Goal: Communication & Community: Answer question/provide support

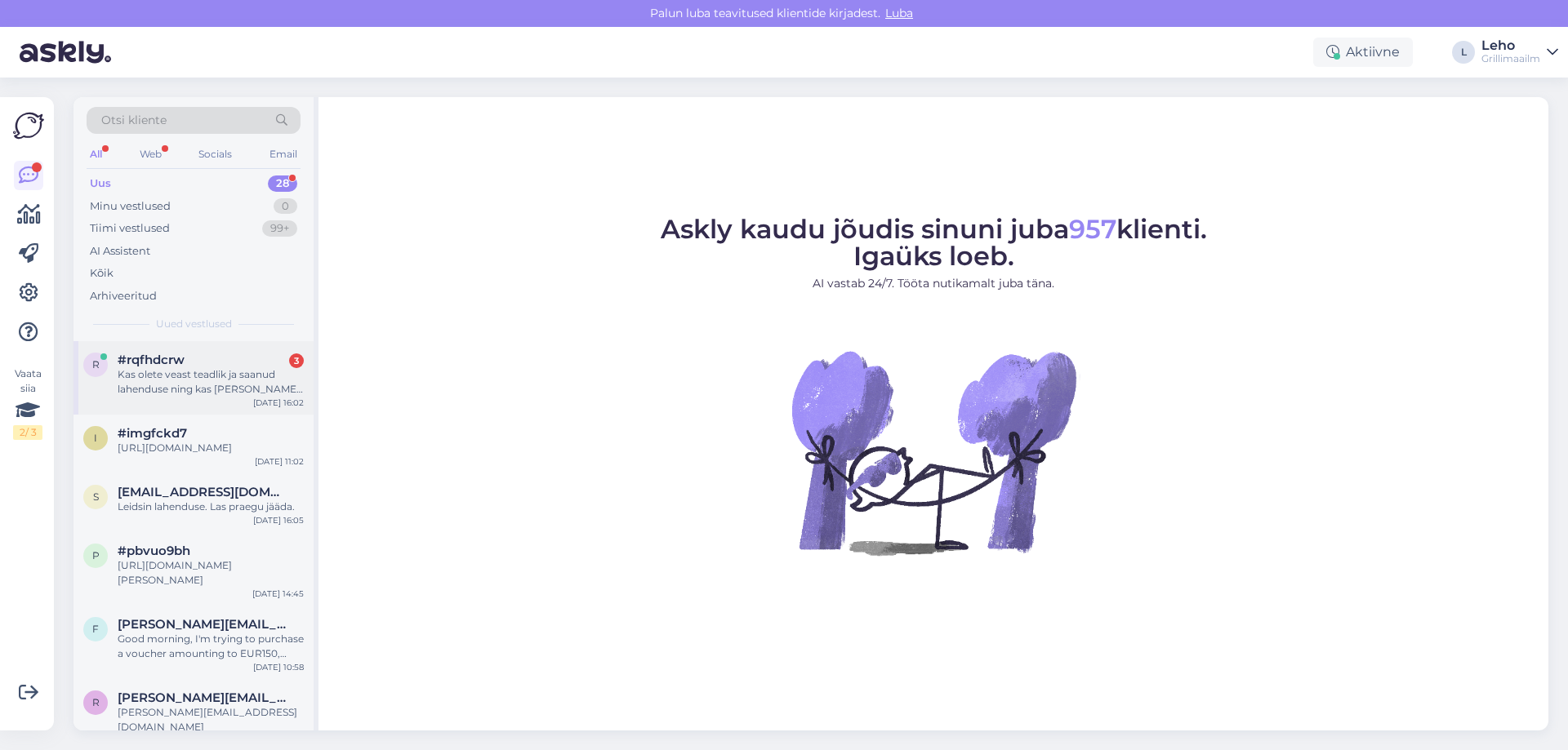
click at [262, 390] on div "Kas olete veast teadlik ja saanud lahenduse ning kas [PERSON_NAME] on võimalik …" at bounding box center [210, 382] width 187 height 30
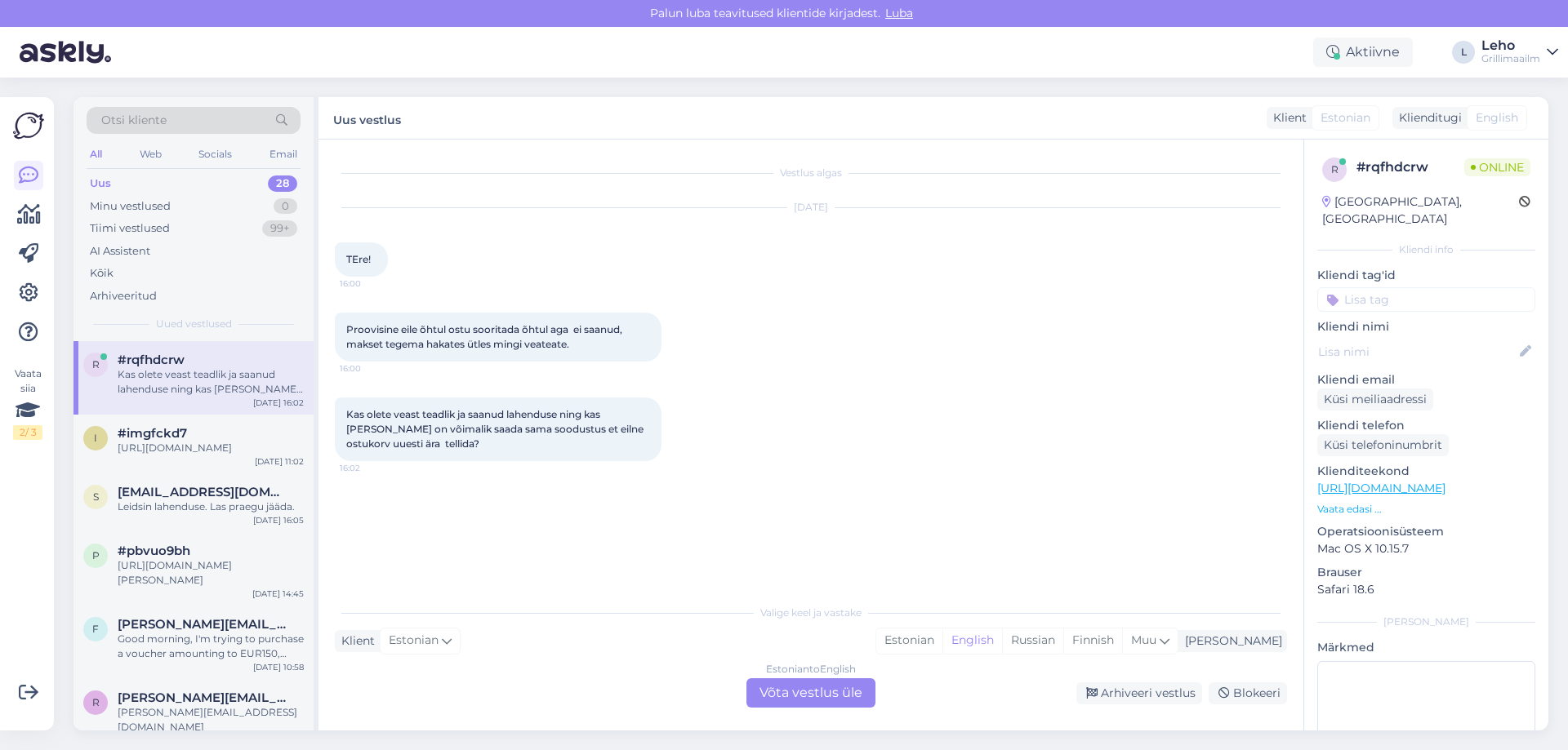
click at [838, 690] on div "Estonian to English Võta vestlus üle" at bounding box center [811, 693] width 129 height 30
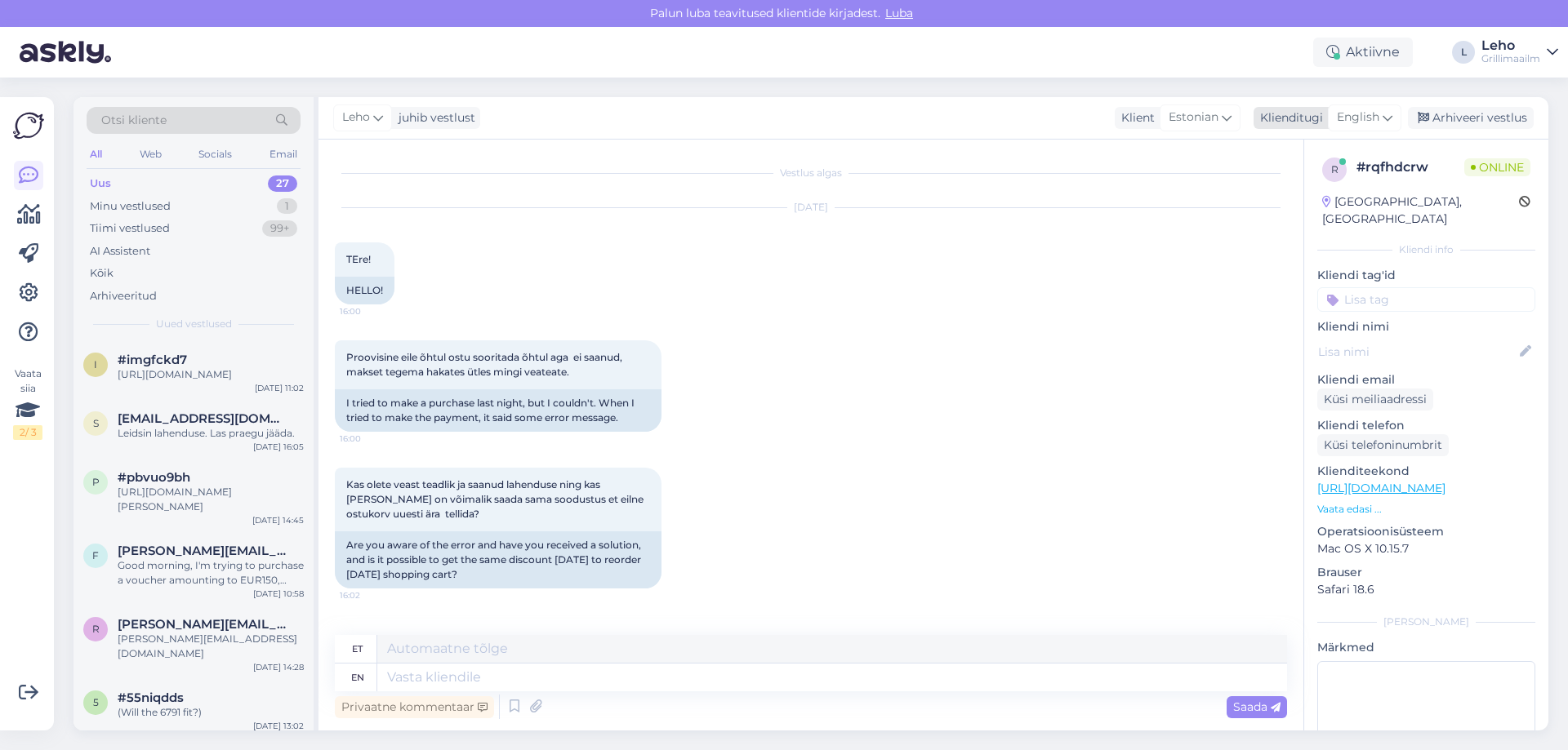
click at [1395, 125] on div "English" at bounding box center [1365, 117] width 73 height 26
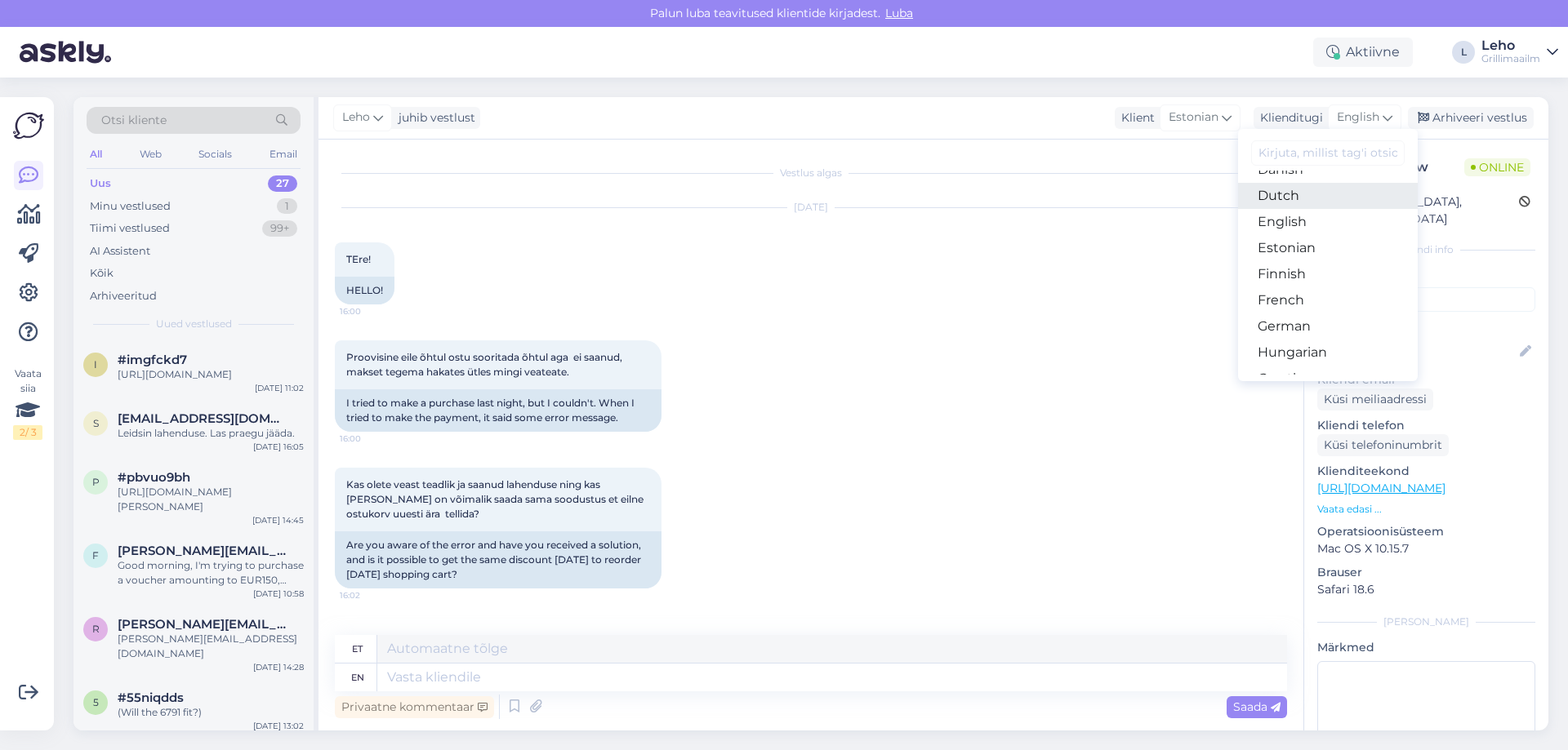
scroll to position [163, 0]
click at [1340, 240] on link "Estonian" at bounding box center [1328, 236] width 180 height 26
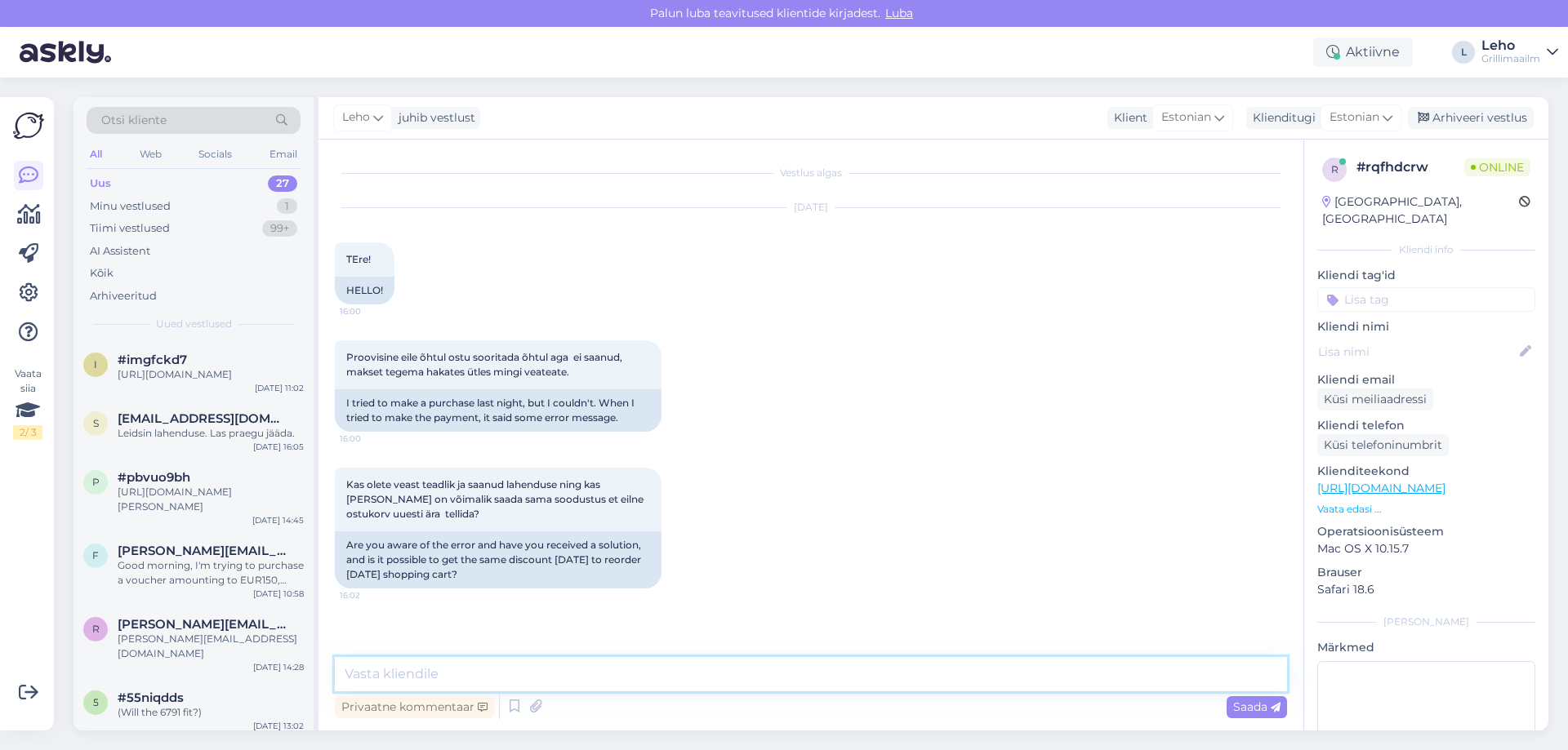
click at [740, 677] on textarea at bounding box center [811, 674] width 952 height 35
type textarea "Tere, mis Teil ostukorvis oli? Saame vast soodustuse osas midagi välja mõelda. …"
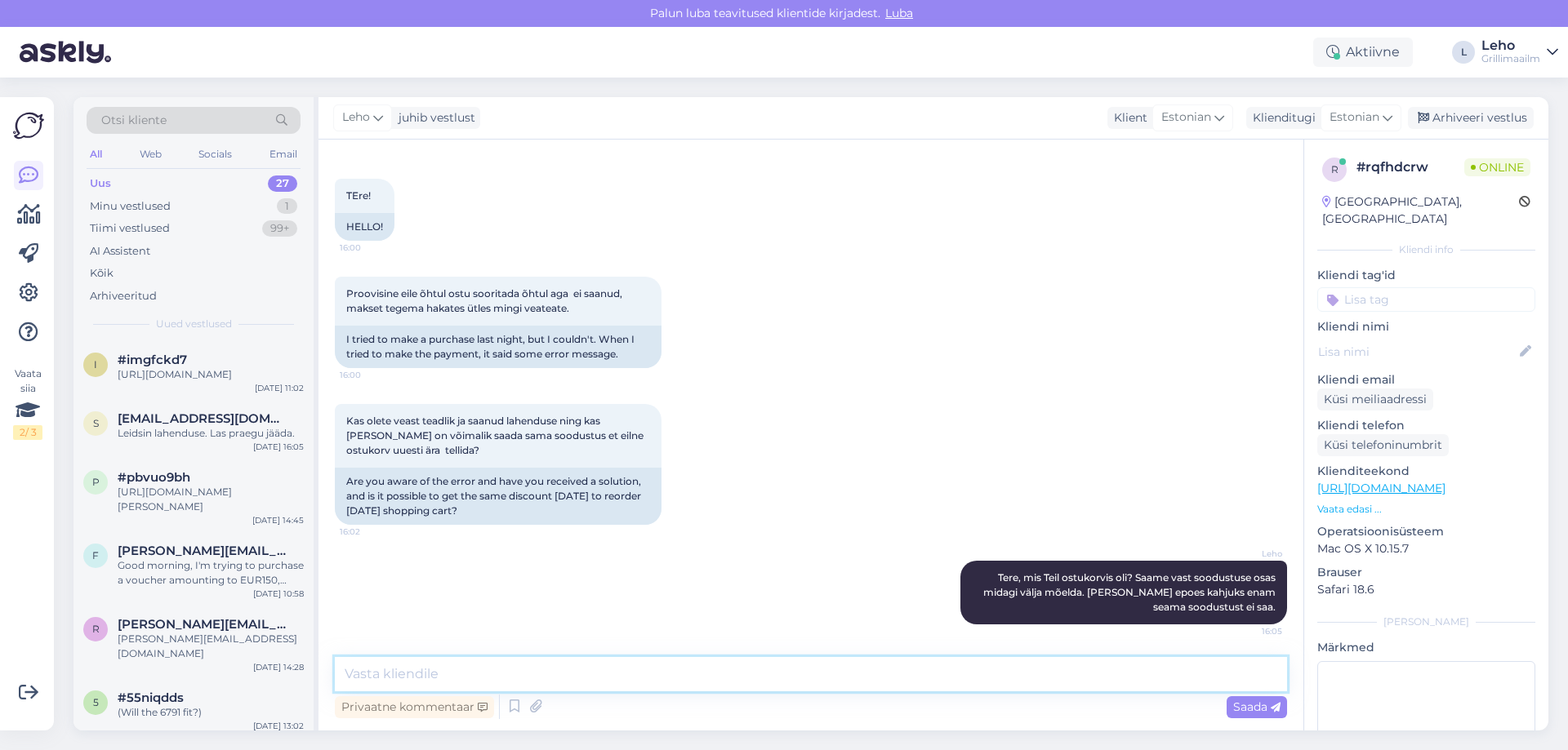
click at [421, 672] on textarea at bounding box center [811, 674] width 952 height 35
type textarea "[PERSON_NAME] teile arve [PERSON_NAME] tasumist saate kas järgi tulla või panem…"
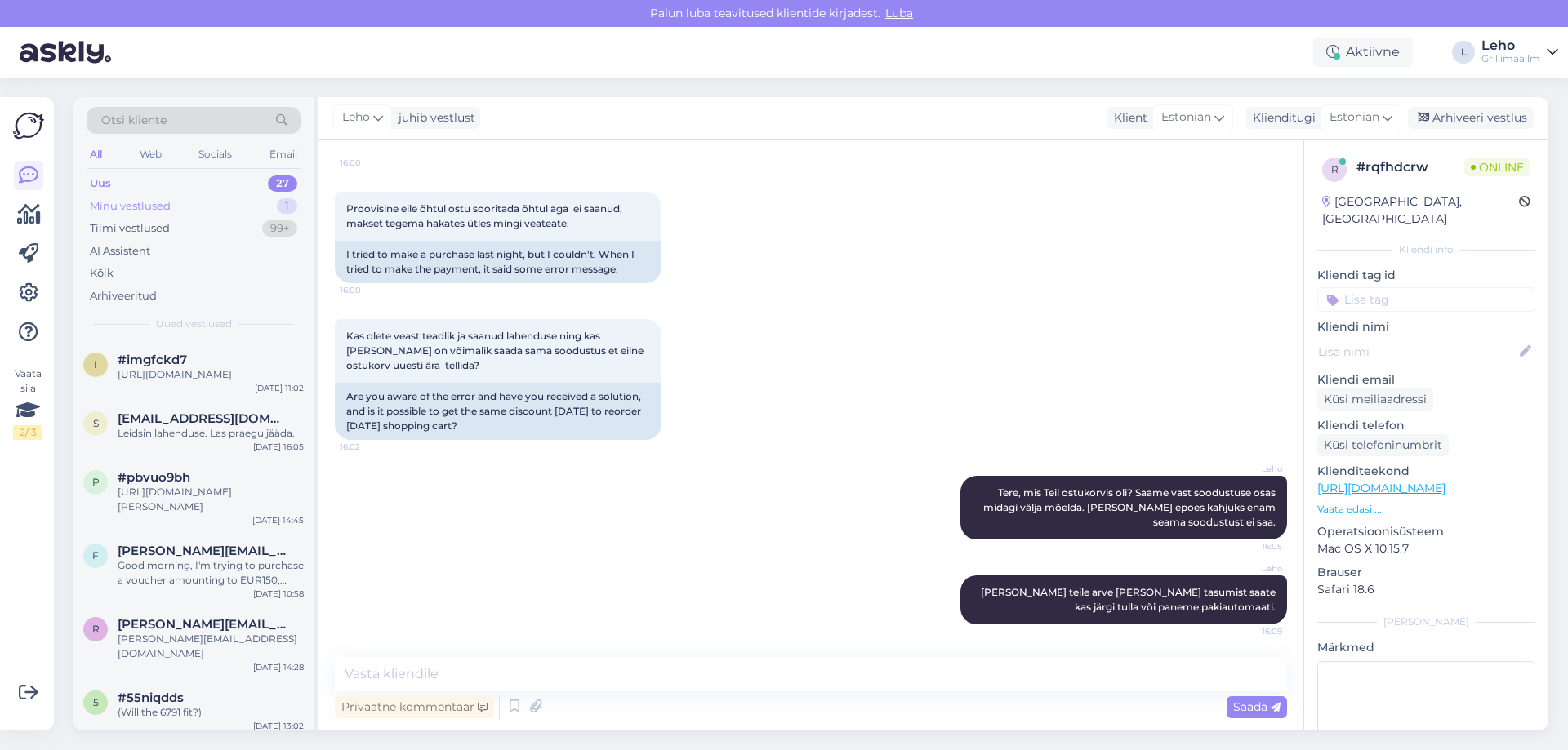
click at [134, 201] on div "Minu vestlused" at bounding box center [130, 206] width 81 height 17
